Goal: Transaction & Acquisition: Book appointment/travel/reservation

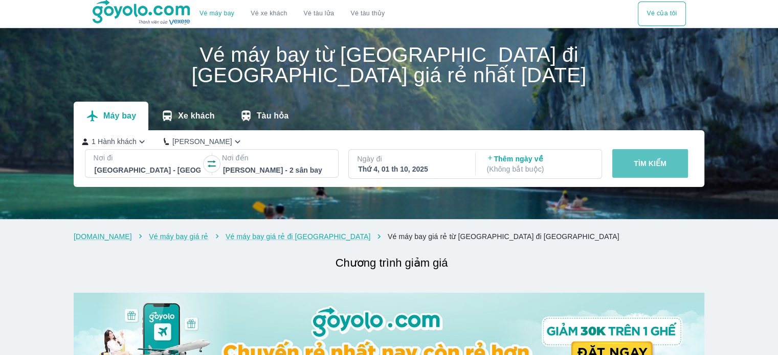
click at [632, 149] on button "TÌM KIẾM" at bounding box center [650, 163] width 76 height 29
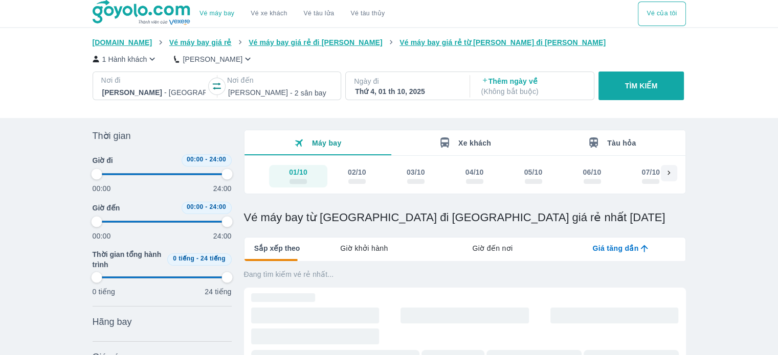
click at [716, 297] on div "Vé máy bay Vé xe khách Vé tàu lửa Vé tàu thủy Vé của tôi [DOMAIN_NAME] Vé máy b…" at bounding box center [389, 360] width 778 height 721
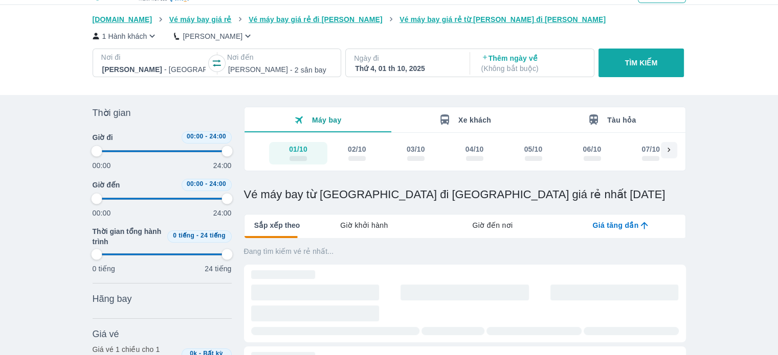
scroll to position [41, 0]
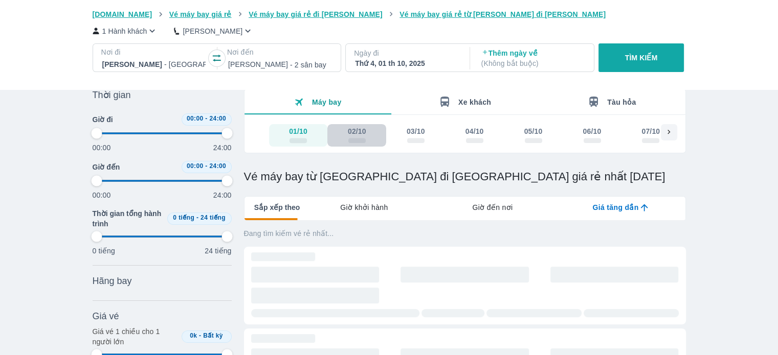
click at [354, 130] on div "02/10" at bounding box center [357, 131] width 18 height 10
type input "97.9166666666667"
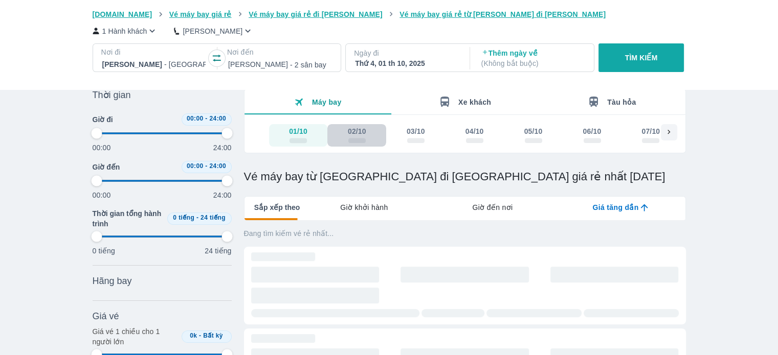
type input "97.9166666666667"
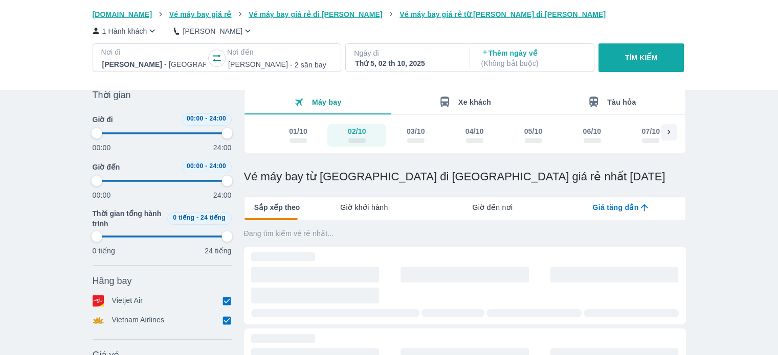
type input "97.9166666666667"
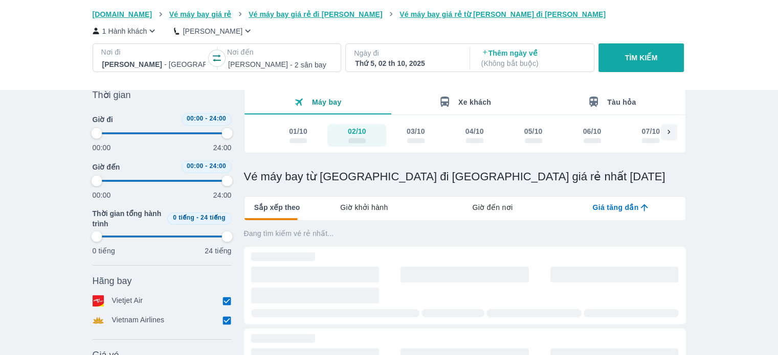
type input "97.9166666666667"
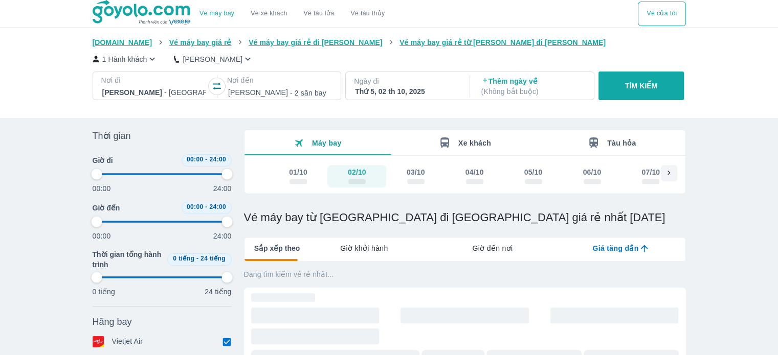
type input "97.9166666666667"
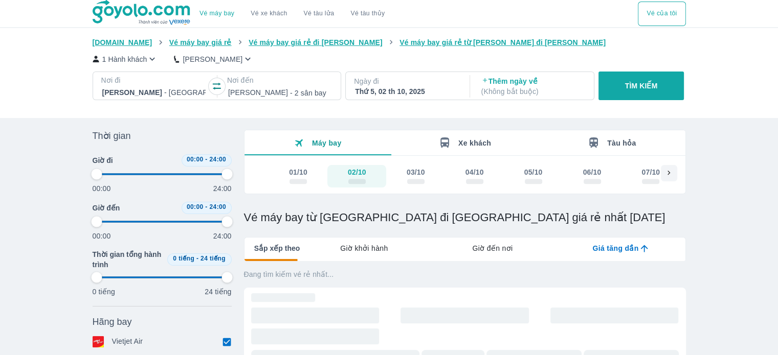
type input "97.9166666666667"
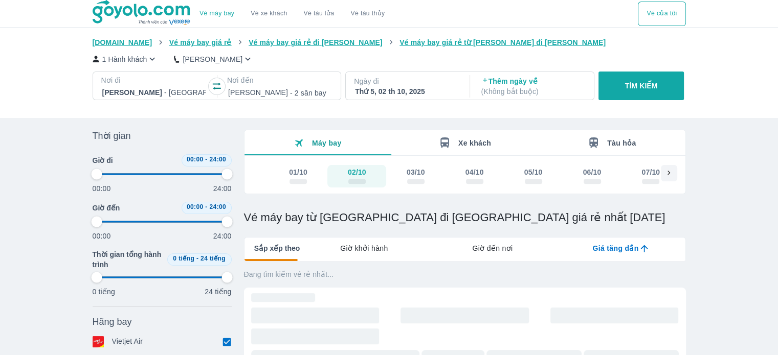
type input "97.9166666666667"
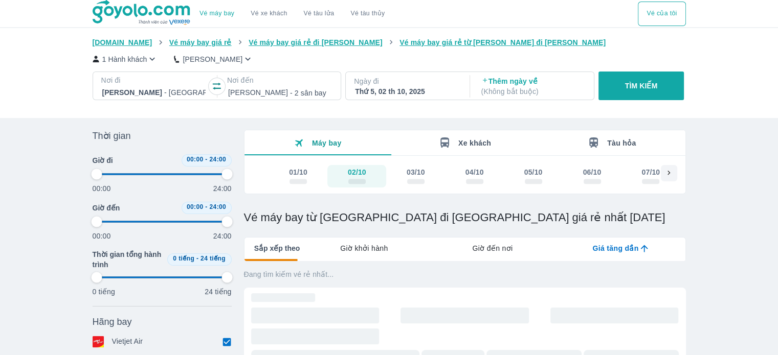
type input "97.9166666666667"
click at [410, 184] on span "scrollable day and price" at bounding box center [415, 181] width 17 height 5
type input "97.9166666666667"
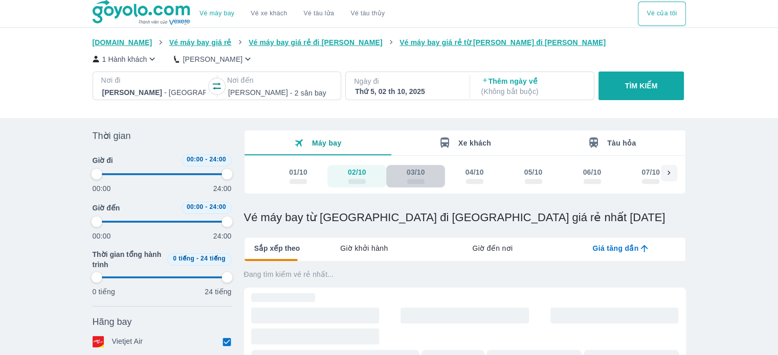
type input "97.9166666666667"
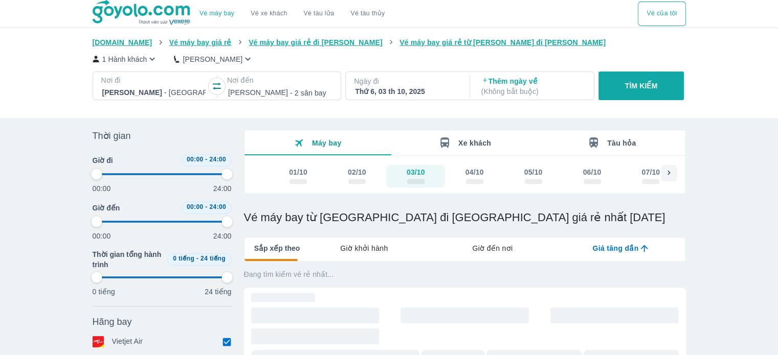
type input "97.9166666666667"
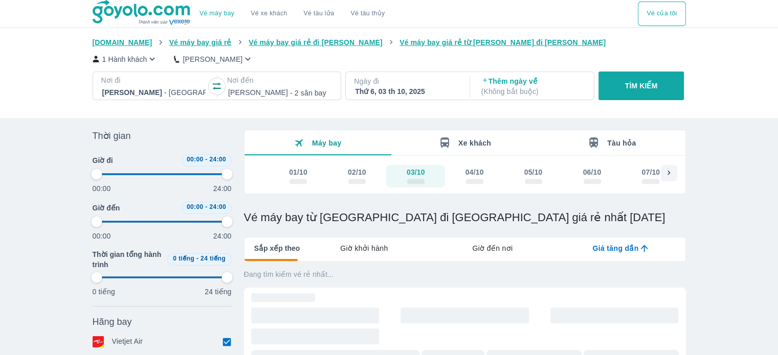
type input "97.9166666666667"
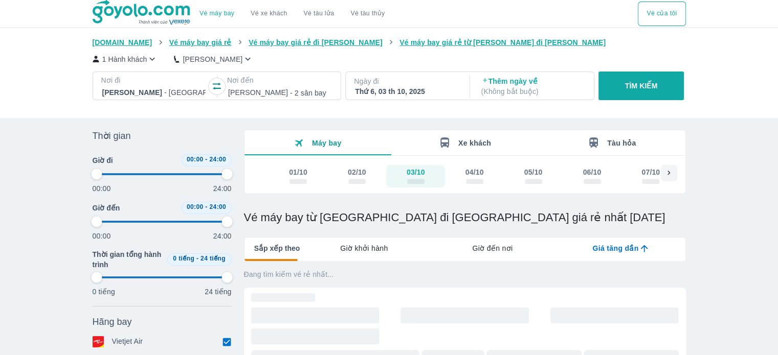
type input "97.9166666666667"
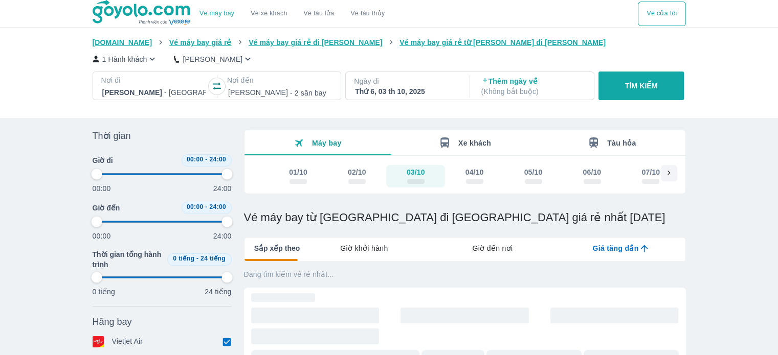
type input "97.9166666666667"
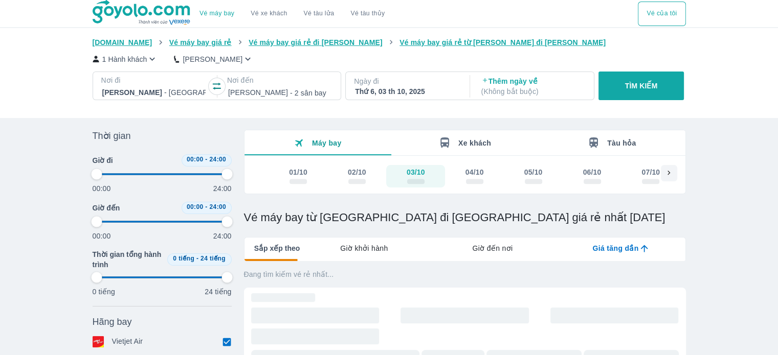
type input "97.9166666666667"
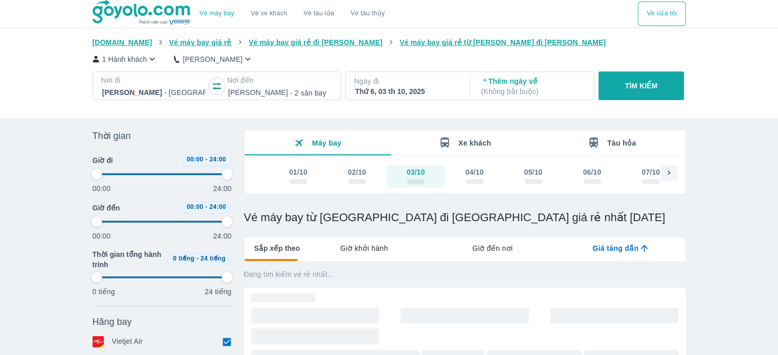
type input "97.9166666666667"
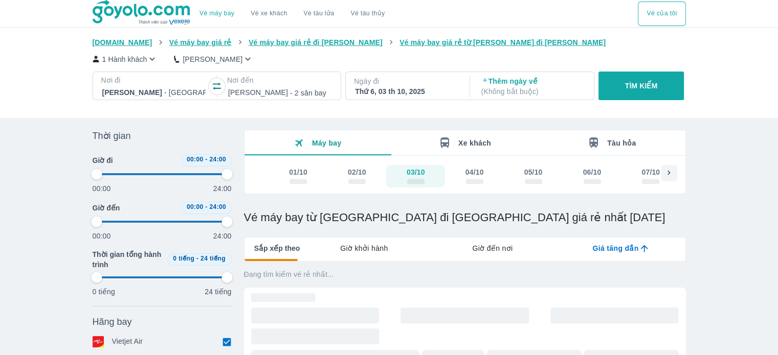
type input "97.9166666666667"
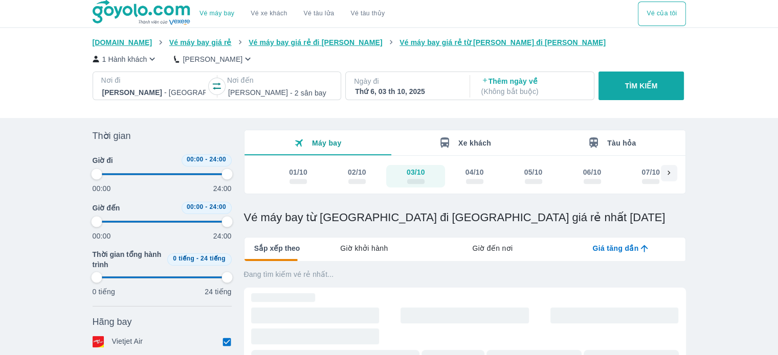
type input "97.9166666666667"
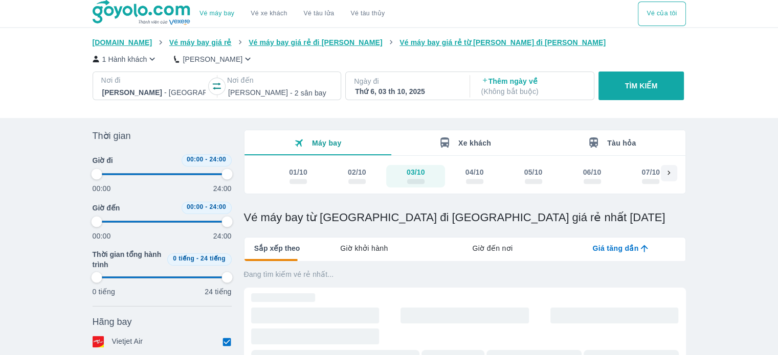
type input "97.9166666666667"
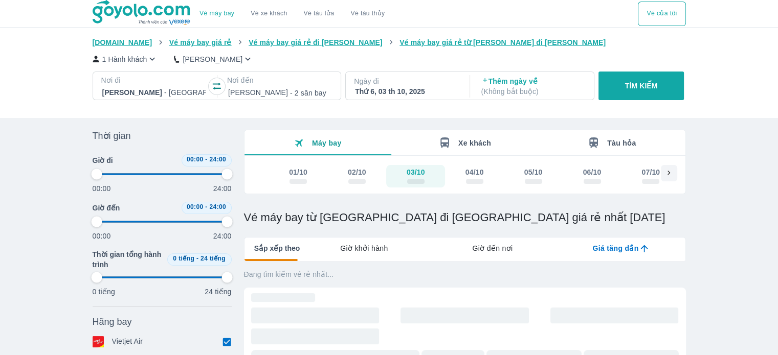
type input "97.9166666666667"
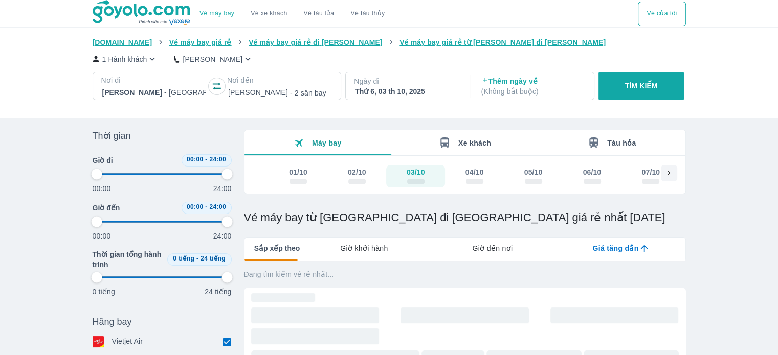
type input "97.9166666666667"
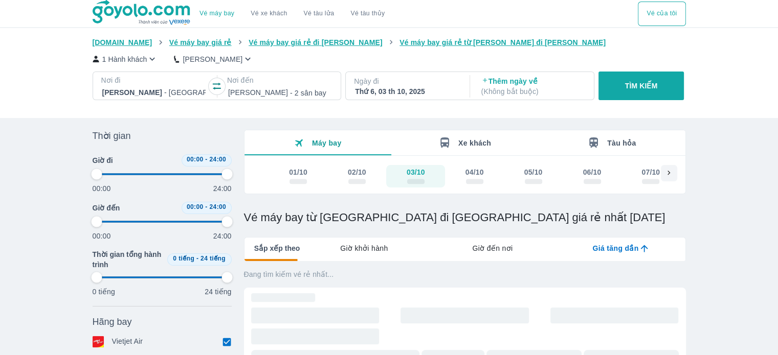
type input "97.9166666666667"
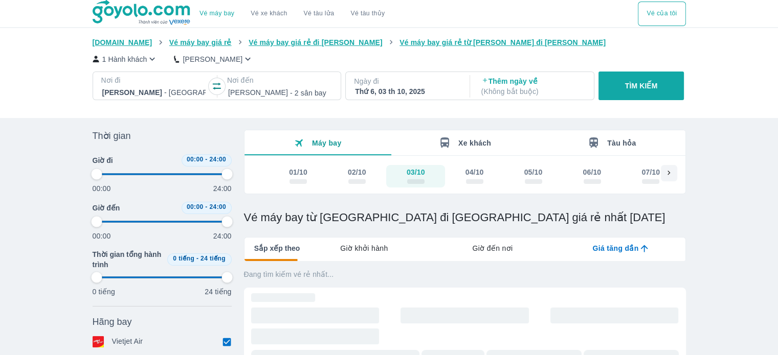
type input "97.9166666666667"
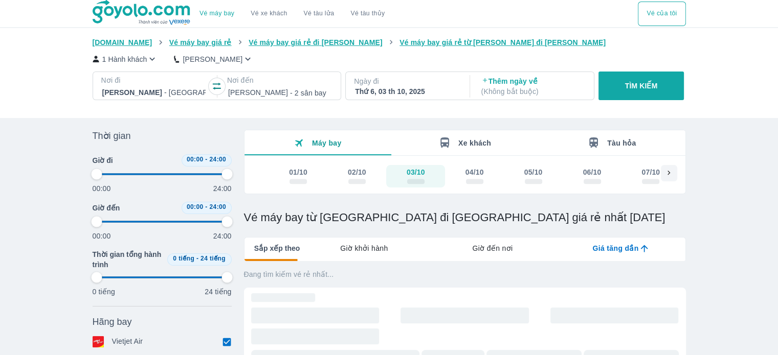
type input "97.9166666666667"
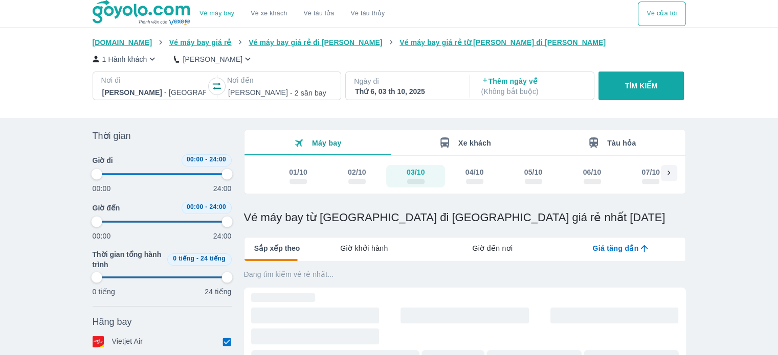
type input "97.9166666666667"
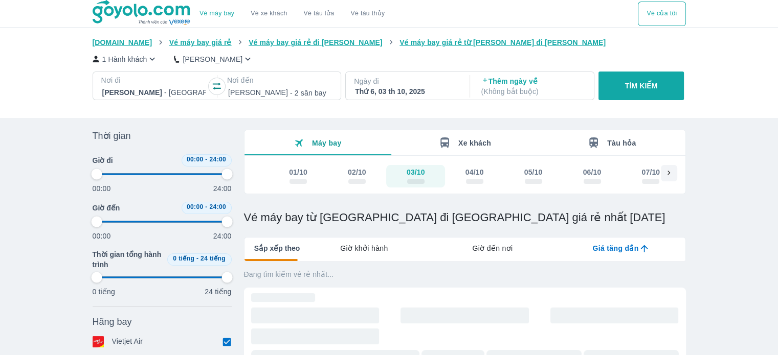
type input "97.9166666666667"
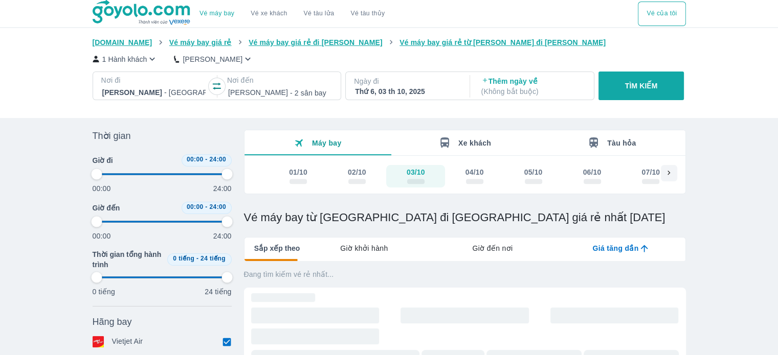
type input "97.9166666666667"
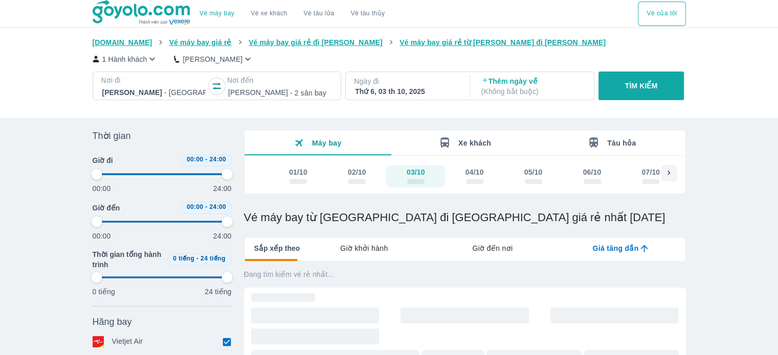
type input "97.9166666666667"
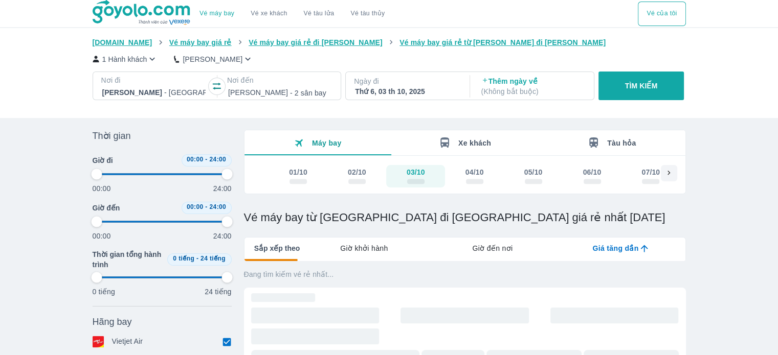
type input "97.9166666666667"
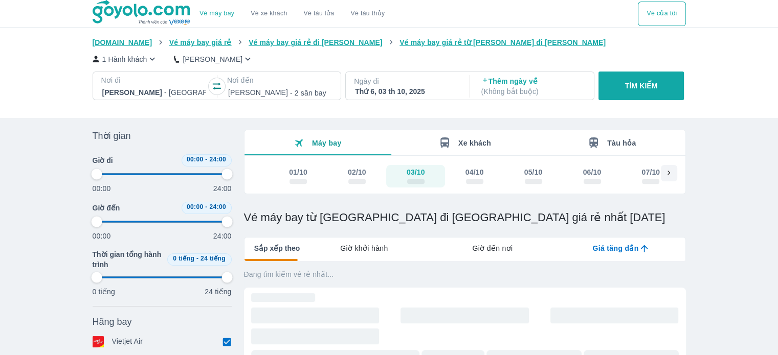
type input "97.9166666666667"
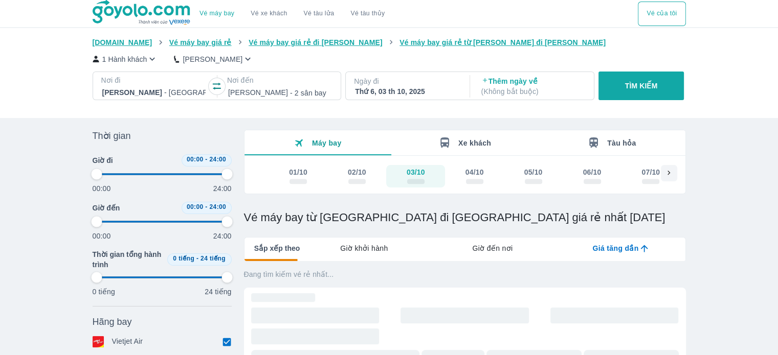
type input "97.9166666666667"
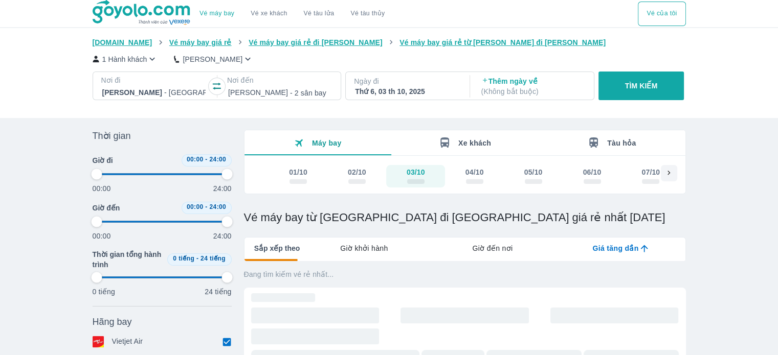
type input "97.9166666666667"
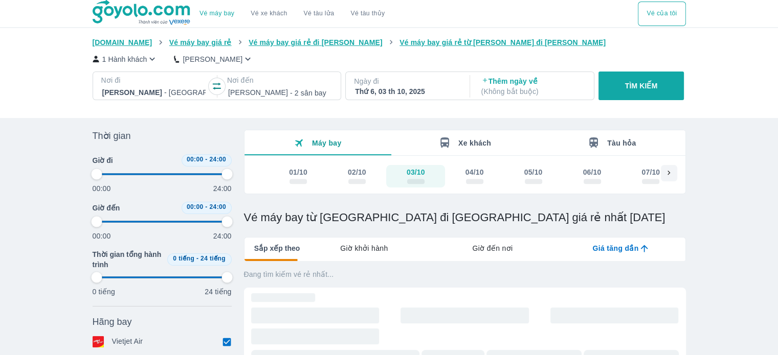
type input "97.9166666666667"
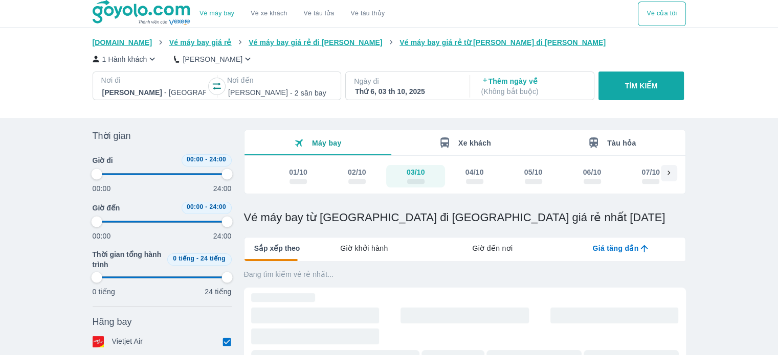
type input "97.9166666666667"
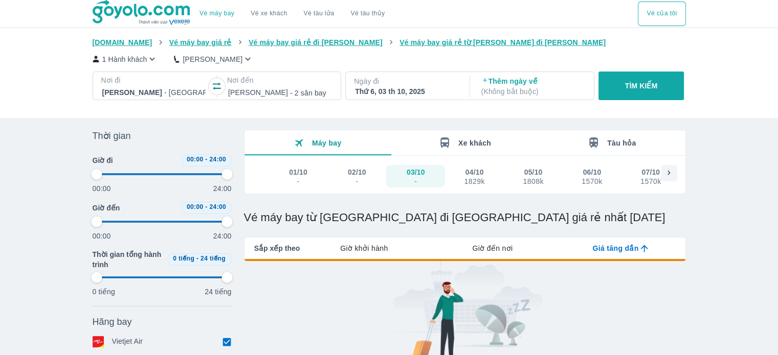
type input "97.9166666666667"
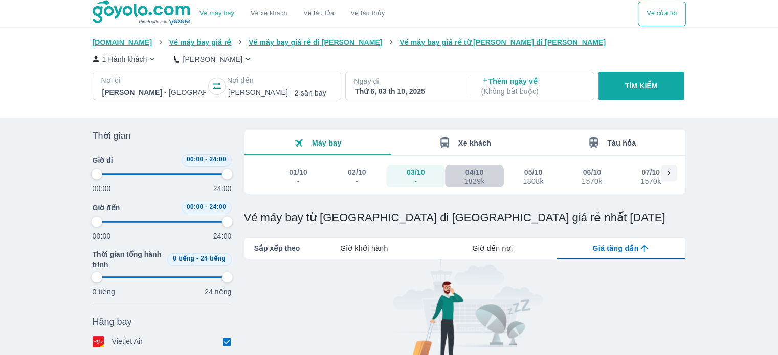
click at [485, 165] on button "04/10 1829k" at bounding box center [474, 176] width 59 height 23
type input "97.9166666666667"
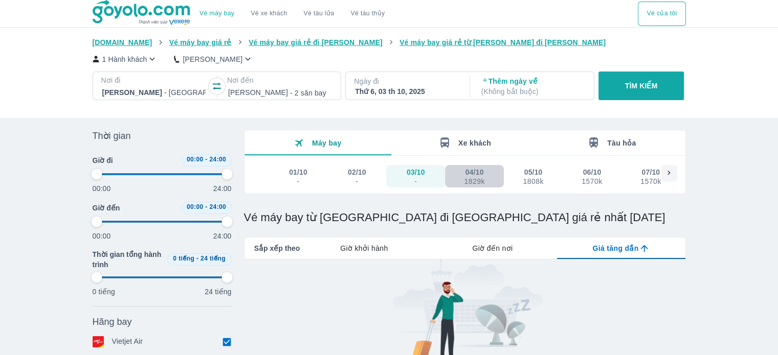
type input "97.9166666666667"
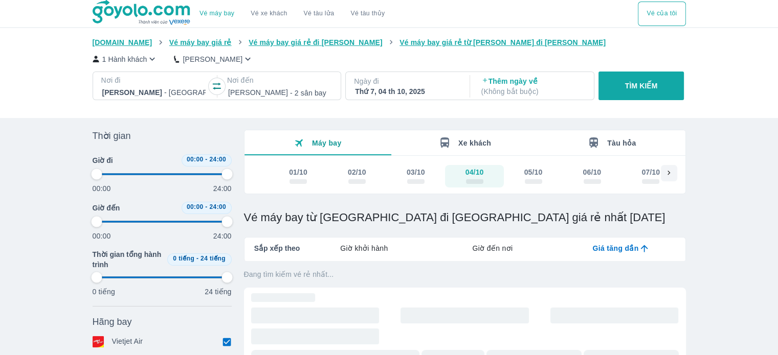
type input "97.9166666666667"
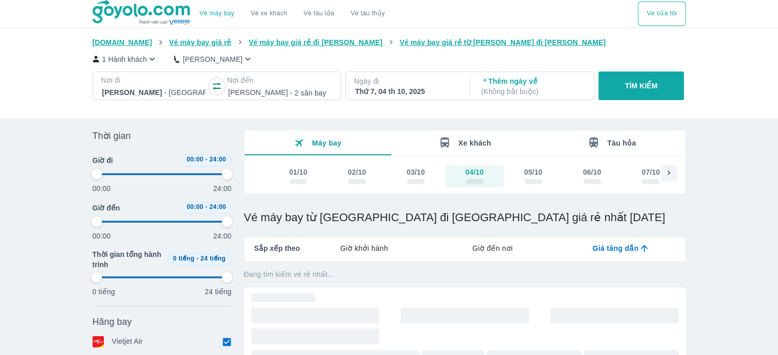
type input "97.9166666666667"
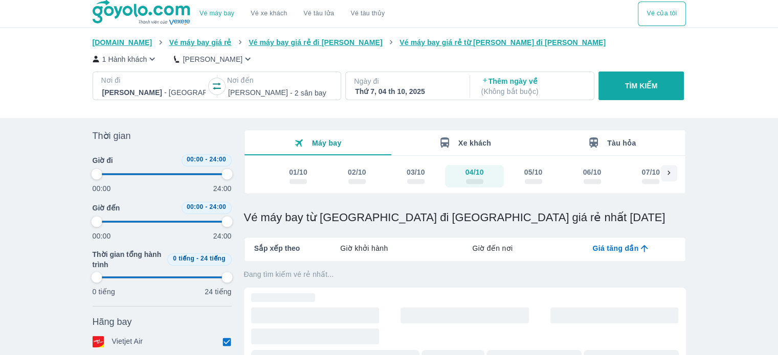
type input "97.9166666666667"
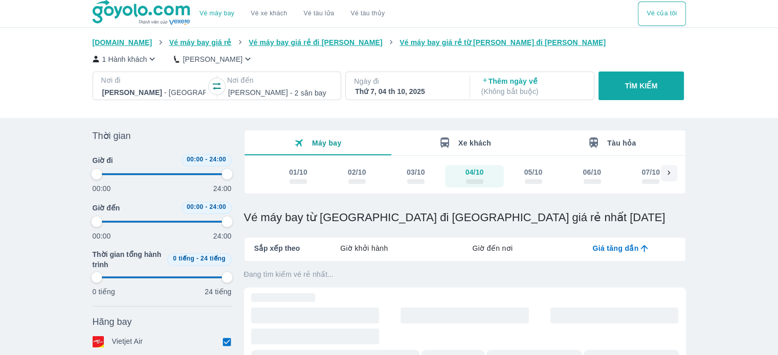
type input "97.9166666666667"
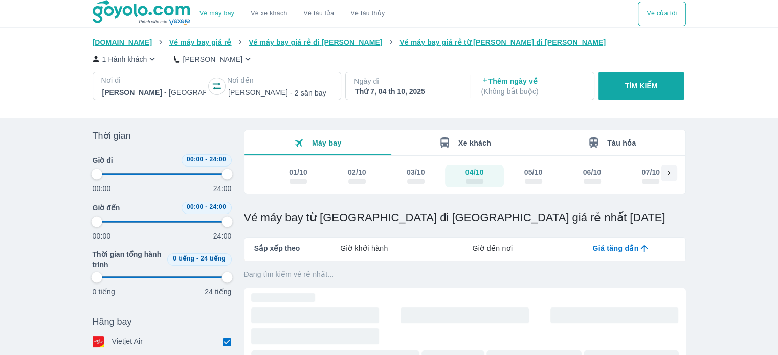
type input "97.9166666666667"
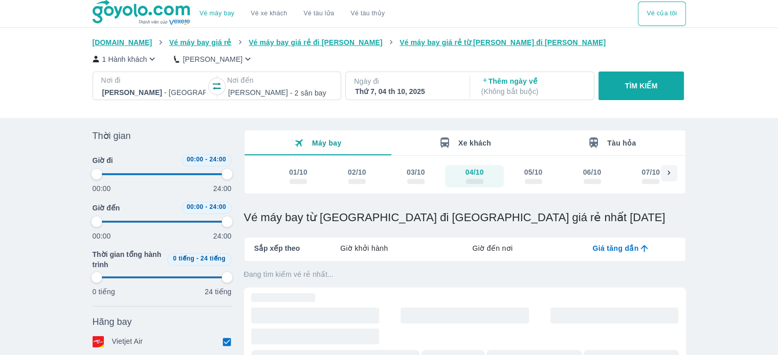
type input "97.9166666666667"
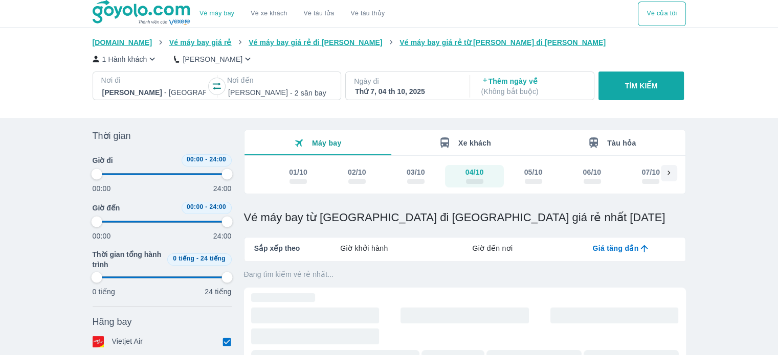
type input "97.9166666666667"
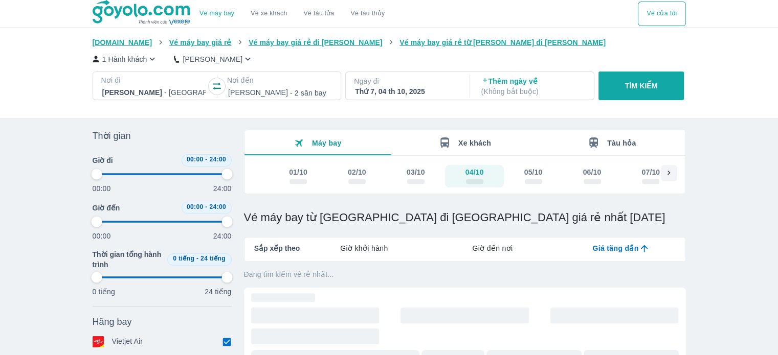
type input "97.9166666666667"
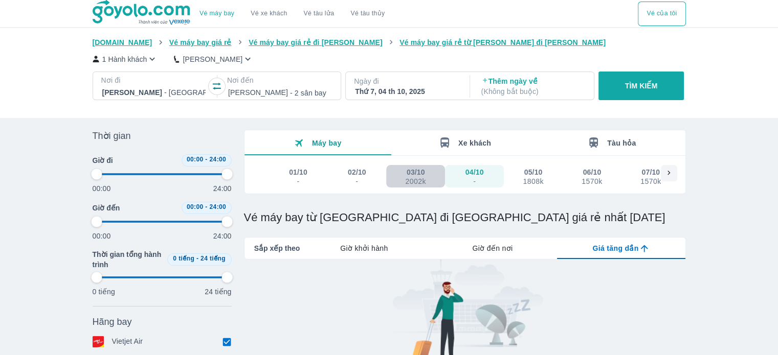
click at [407, 177] on div "2002k" at bounding box center [415, 181] width 20 height 8
click at [461, 147] on span "Xe khách" at bounding box center [474, 143] width 33 height 8
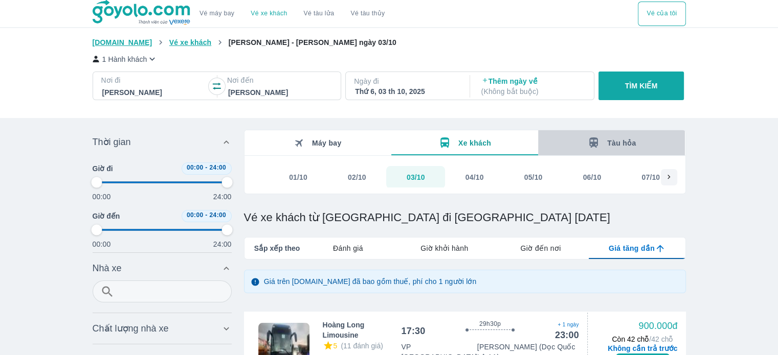
click at [600, 148] on icon "button" at bounding box center [593, 143] width 13 height 13
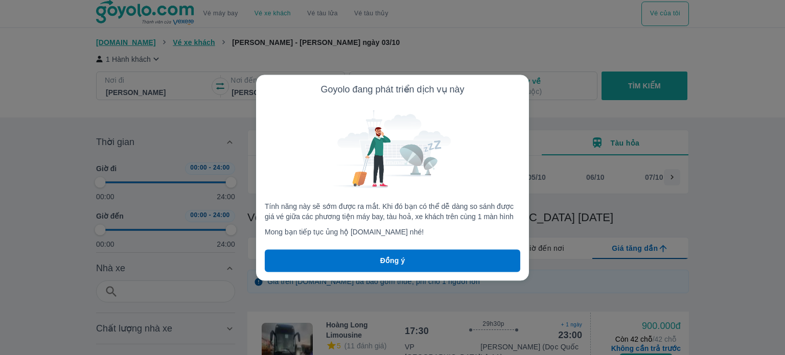
click at [702, 102] on div at bounding box center [392, 177] width 785 height 355
